Goal: Information Seeking & Learning: Learn about a topic

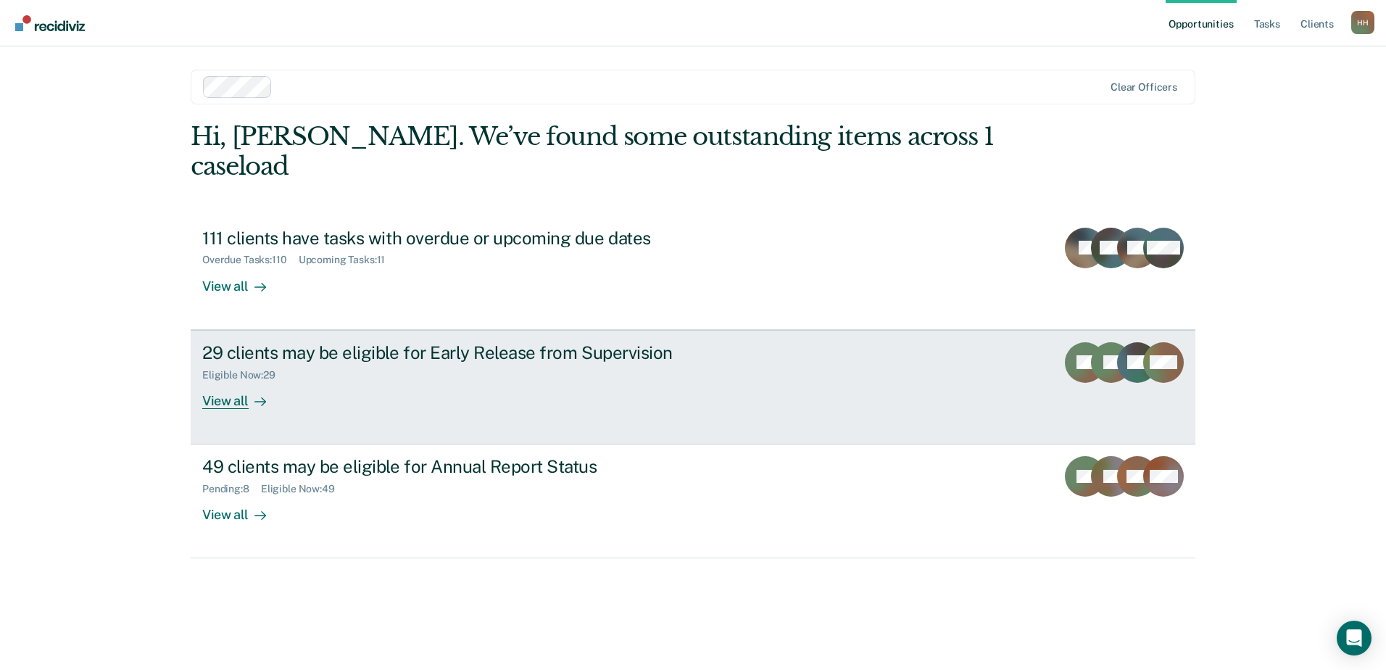
click at [220, 380] on div "View all" at bounding box center [242, 394] width 81 height 28
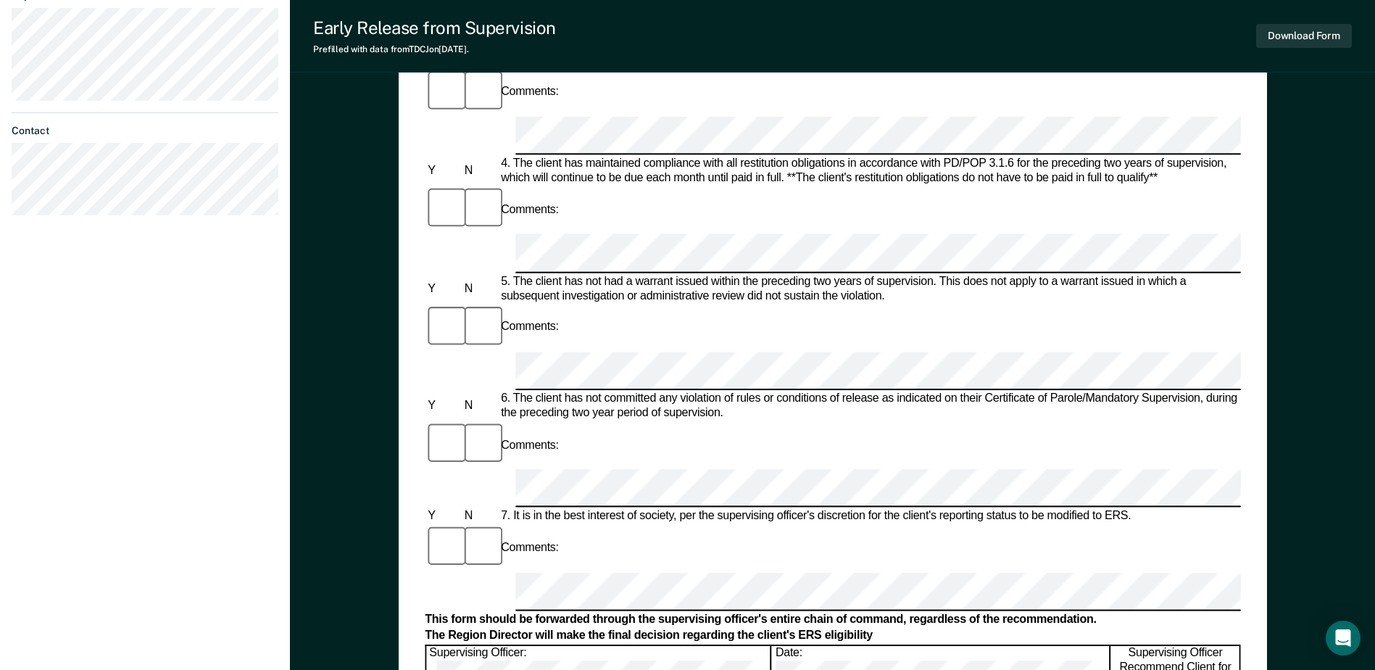
scroll to position [290, 0]
